Goal: Communication & Community: Answer question/provide support

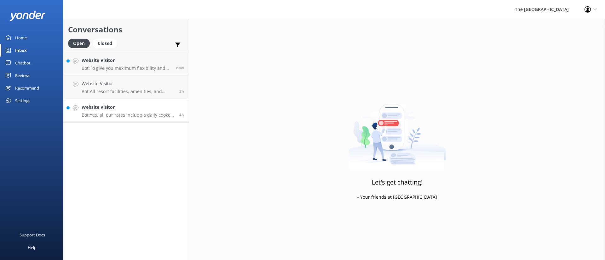
click at [134, 117] on p "Bot: Yes, all our rates include a daily cooked full breakfast." at bounding box center [128, 115] width 93 height 6
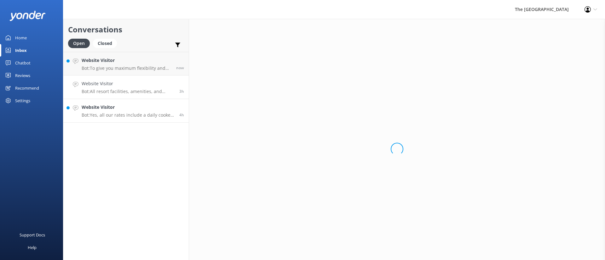
click at [122, 82] on h4 "Website Visitor" at bounding box center [128, 83] width 93 height 7
